Goal: Transaction & Acquisition: Purchase product/service

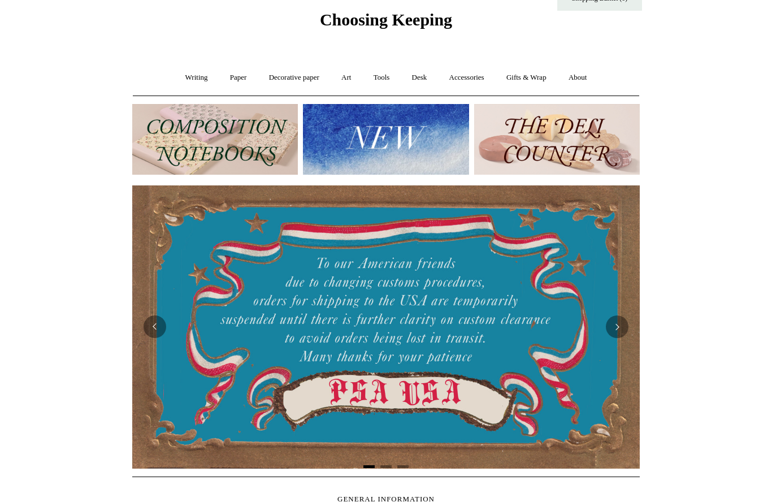
scroll to position [60, 0]
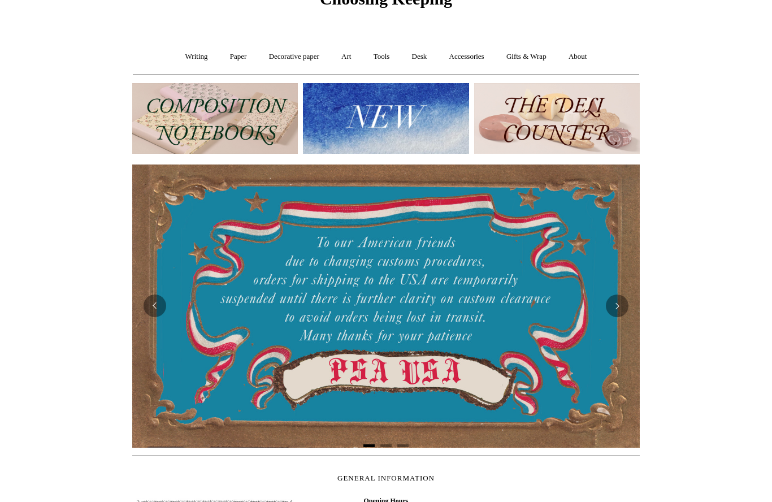
click at [402, 286] on img at bounding box center [385, 305] width 507 height 282
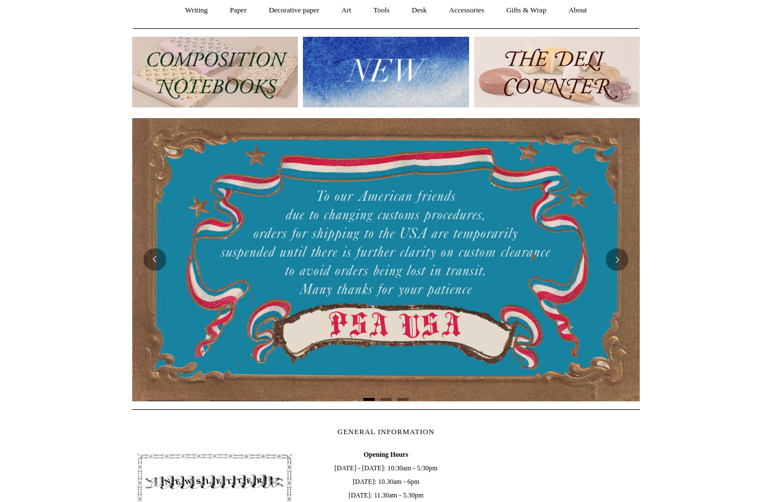
scroll to position [0, 0]
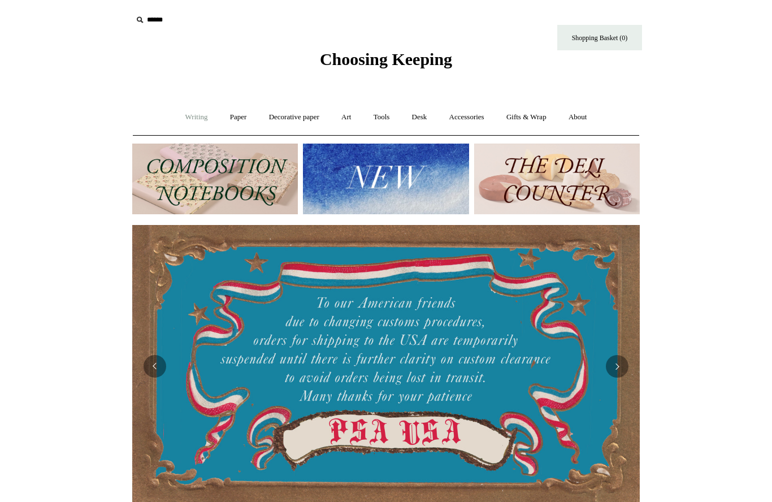
click at [193, 110] on link "Writing +" at bounding box center [196, 117] width 43 height 30
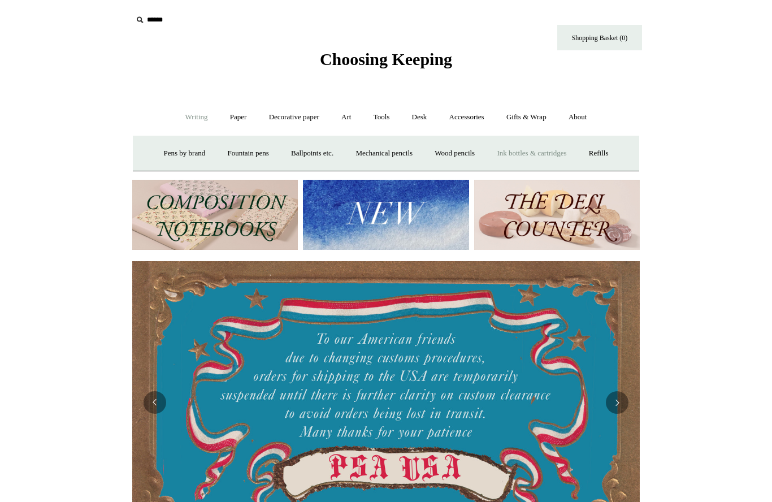
click at [530, 148] on link "Ink bottles & cartridges +" at bounding box center [531, 153] width 90 height 30
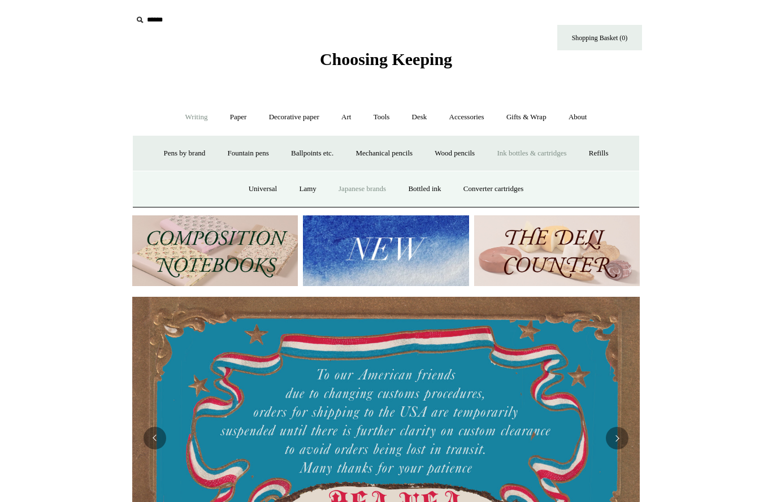
click at [363, 182] on link "Japanese brands" at bounding box center [362, 189] width 68 height 30
click at [419, 190] on link "Bottled ink" at bounding box center [424, 189] width 53 height 30
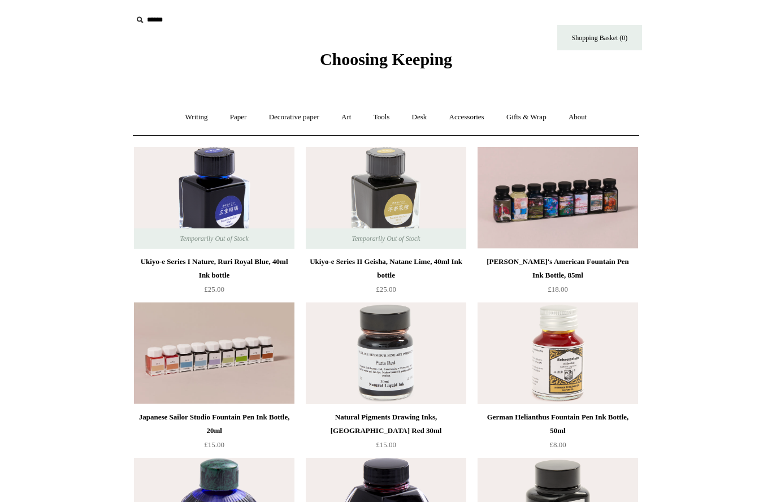
click at [185, 24] on input "text" at bounding box center [201, 20] width 139 height 21
type input "*********"
click at [261, 19] on input "*" at bounding box center [260, 20] width 11 height 20
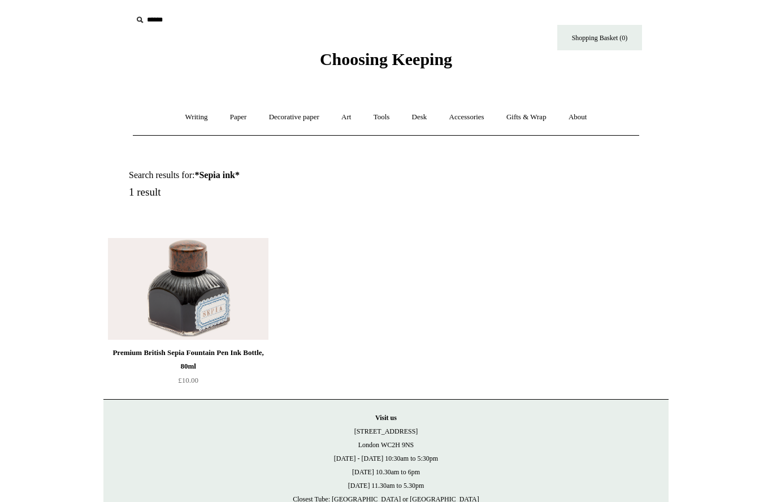
click at [190, 302] on img at bounding box center [188, 289] width 160 height 102
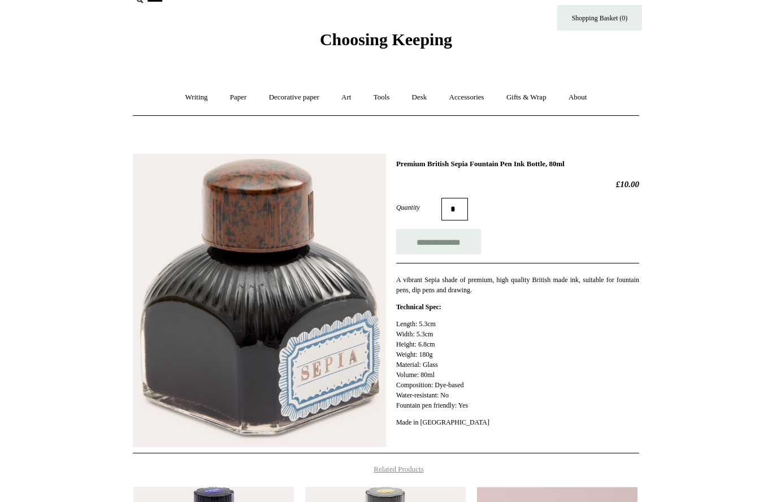
scroll to position [28, 0]
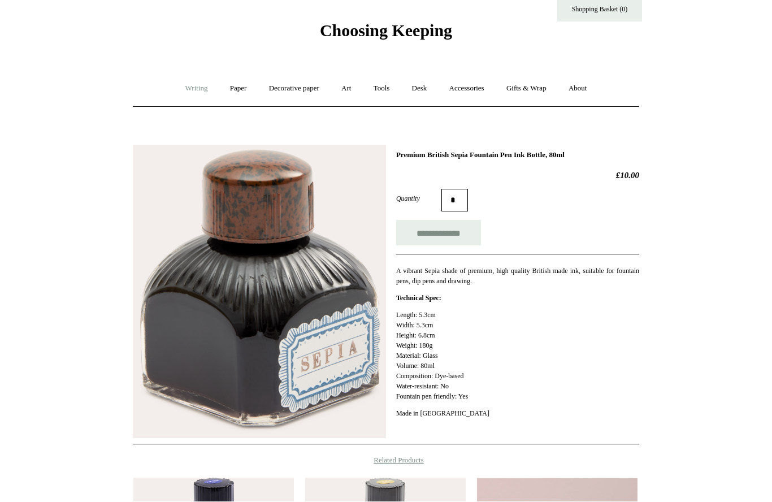
click at [189, 85] on link "Writing +" at bounding box center [196, 89] width 43 height 30
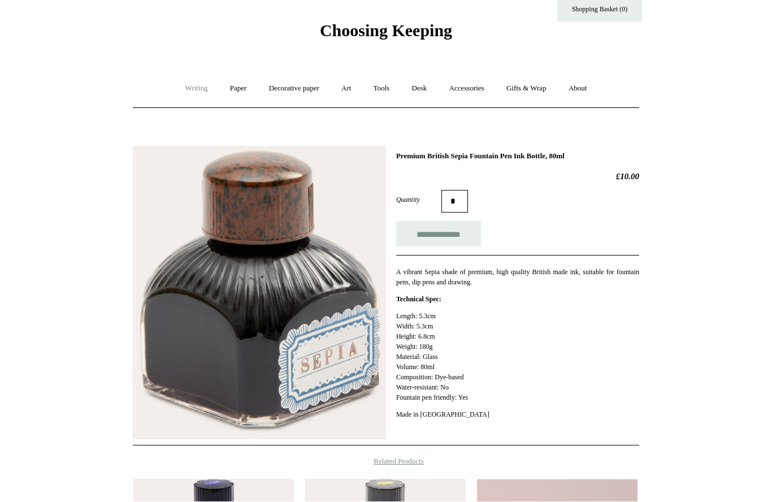
scroll to position [29, 0]
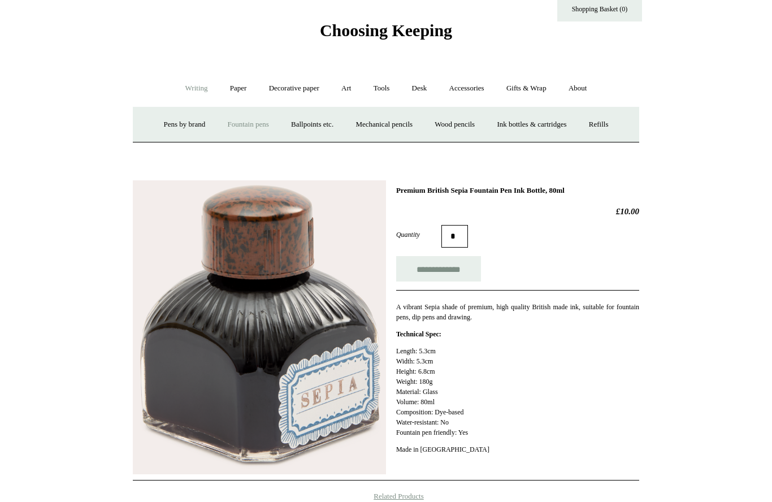
click at [255, 115] on link "Fountain pens +" at bounding box center [248, 125] width 62 height 30
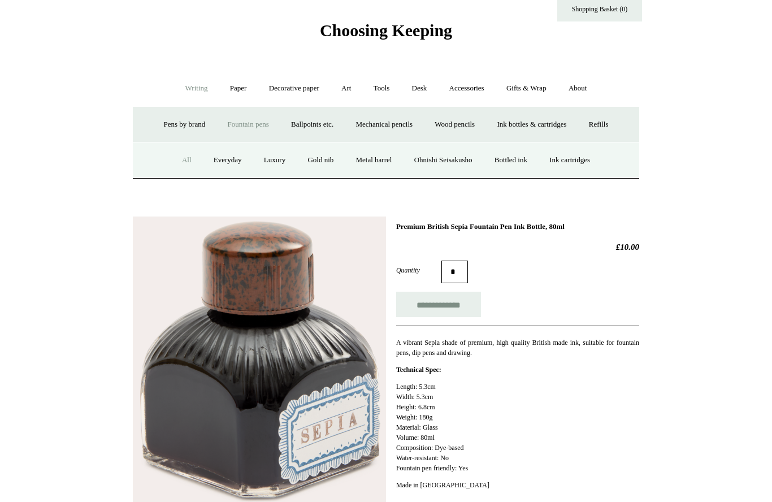
click at [172, 156] on link "All" at bounding box center [187, 160] width 30 height 30
